Goal: Task Accomplishment & Management: Manage account settings

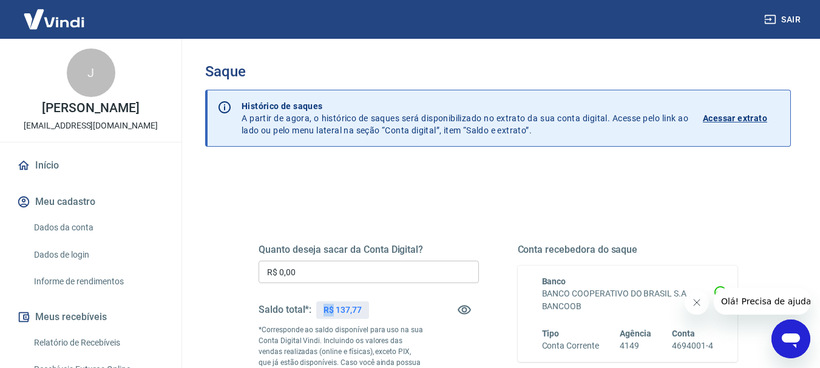
drag, startPoint x: 322, startPoint y: 307, endPoint x: 333, endPoint y: 307, distance: 11.5
click at [333, 307] on div "R$ 137,77" at bounding box center [342, 311] width 53 height 18
click at [361, 311] on p "R$ 137,77" at bounding box center [343, 310] width 38 height 13
drag, startPoint x: 361, startPoint y: 311, endPoint x: 325, endPoint y: 305, distance: 36.3
click at [325, 305] on p "R$ 137,77" at bounding box center [343, 310] width 38 height 13
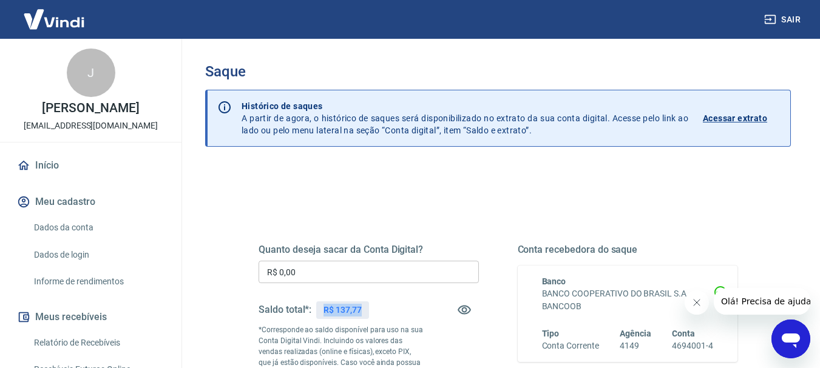
copy p "R$ 137,77"
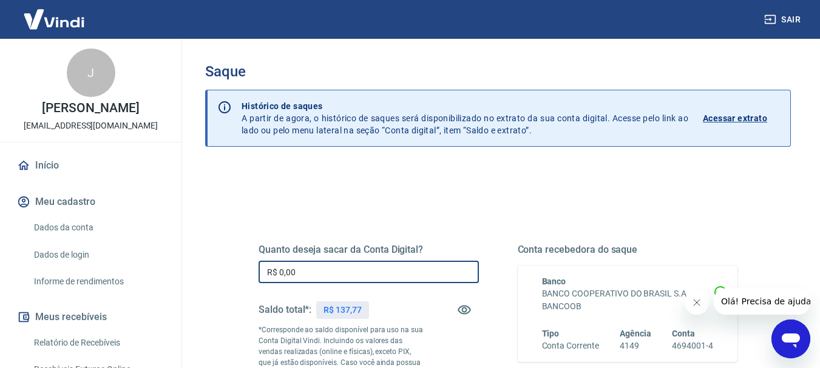
drag, startPoint x: 307, startPoint y: 276, endPoint x: 257, endPoint y: 269, distance: 50.7
click at [257, 269] on div "Quanto deseja sacar da Conta Digital? R$ 0,00 ​ Saldo total*: R$ 137,77 *Corres…" at bounding box center [498, 337] width 508 height 293
paste input "137,77"
type input "R$ 137,77"
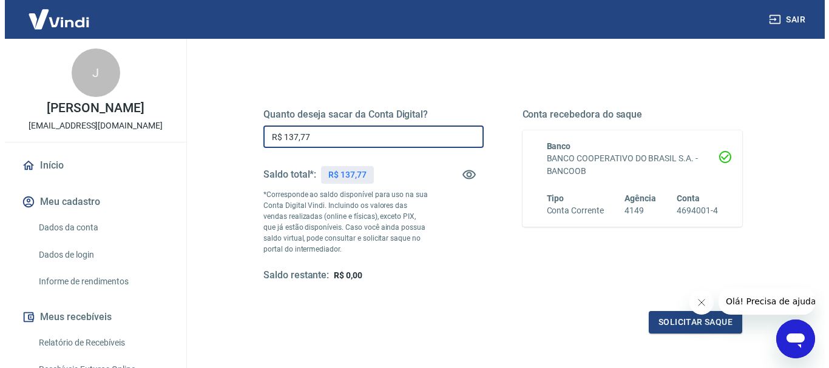
scroll to position [243, 0]
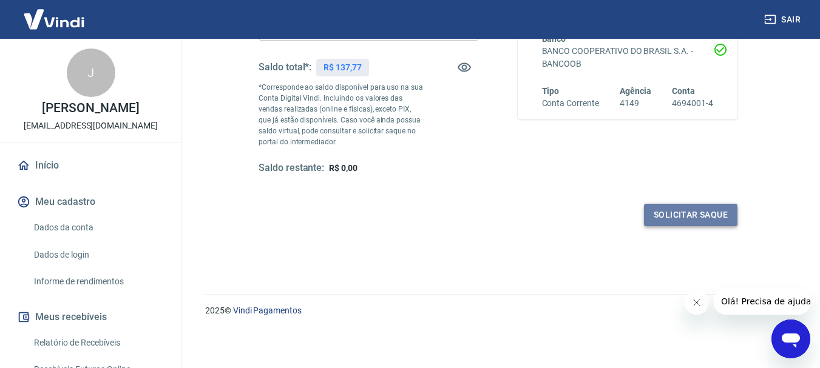
click at [682, 220] on button "Solicitar saque" at bounding box center [690, 215] width 93 height 22
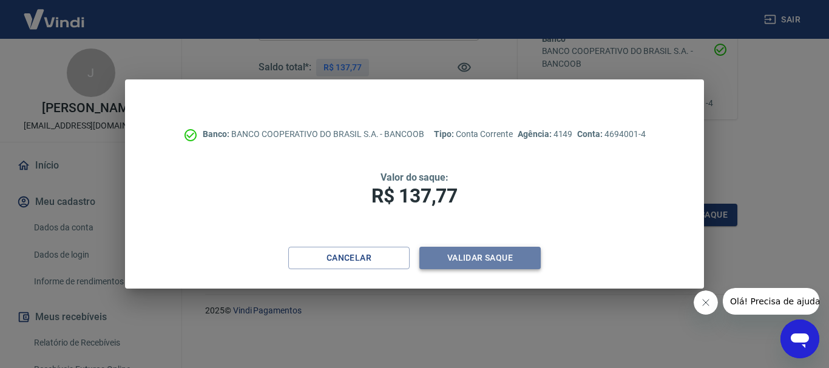
click at [510, 256] on button "Validar saque" at bounding box center [479, 258] width 121 height 22
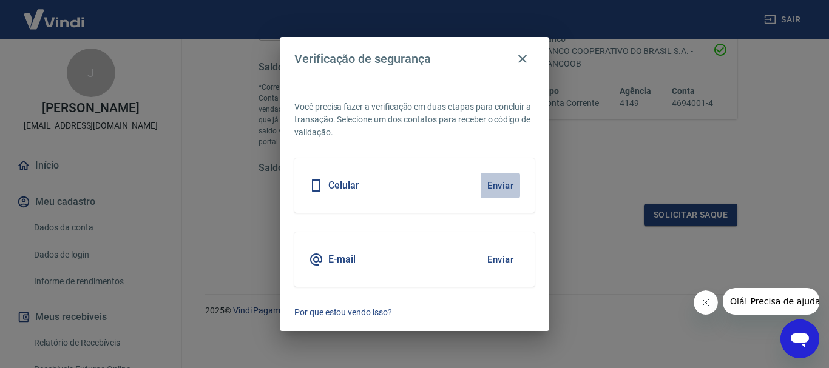
click at [507, 182] on button "Enviar" at bounding box center [500, 185] width 39 height 25
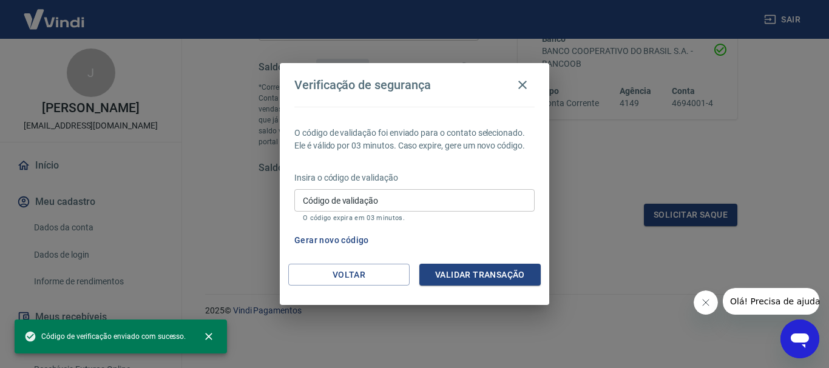
click at [418, 203] on input "Código de validação" at bounding box center [414, 200] width 240 height 22
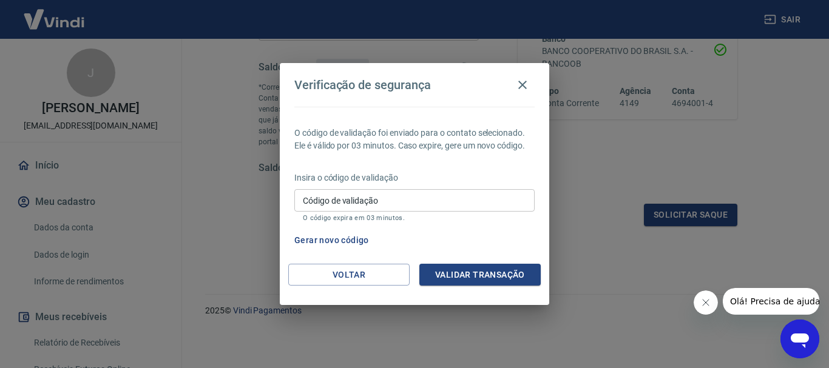
click at [512, 230] on div "Gerar novo código" at bounding box center [412, 240] width 245 height 22
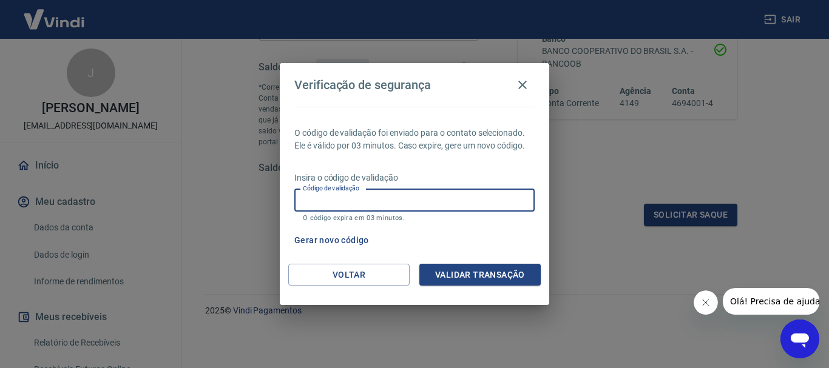
click at [449, 204] on input "Código de validação" at bounding box center [414, 200] width 240 height 22
click at [449, 202] on input "Código de validação" at bounding box center [414, 200] width 240 height 22
type input "390548"
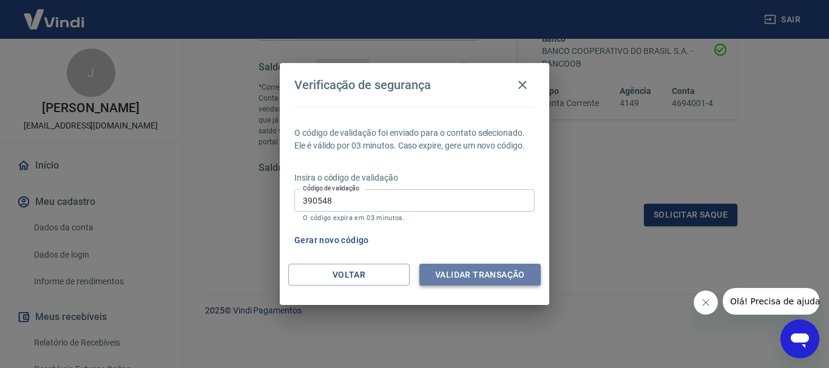
click at [531, 277] on button "Validar transação" at bounding box center [479, 275] width 121 height 22
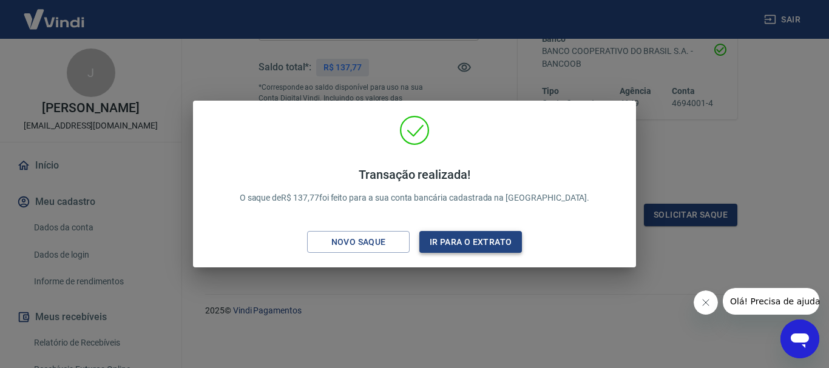
click at [466, 237] on button "Ir para o extrato" at bounding box center [470, 242] width 103 height 22
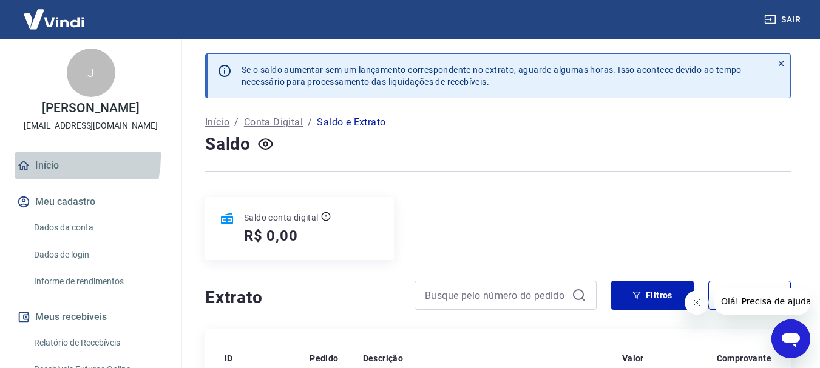
click at [52, 170] on link "Início" at bounding box center [91, 165] width 152 height 27
